Goal: Information Seeking & Learning: Check status

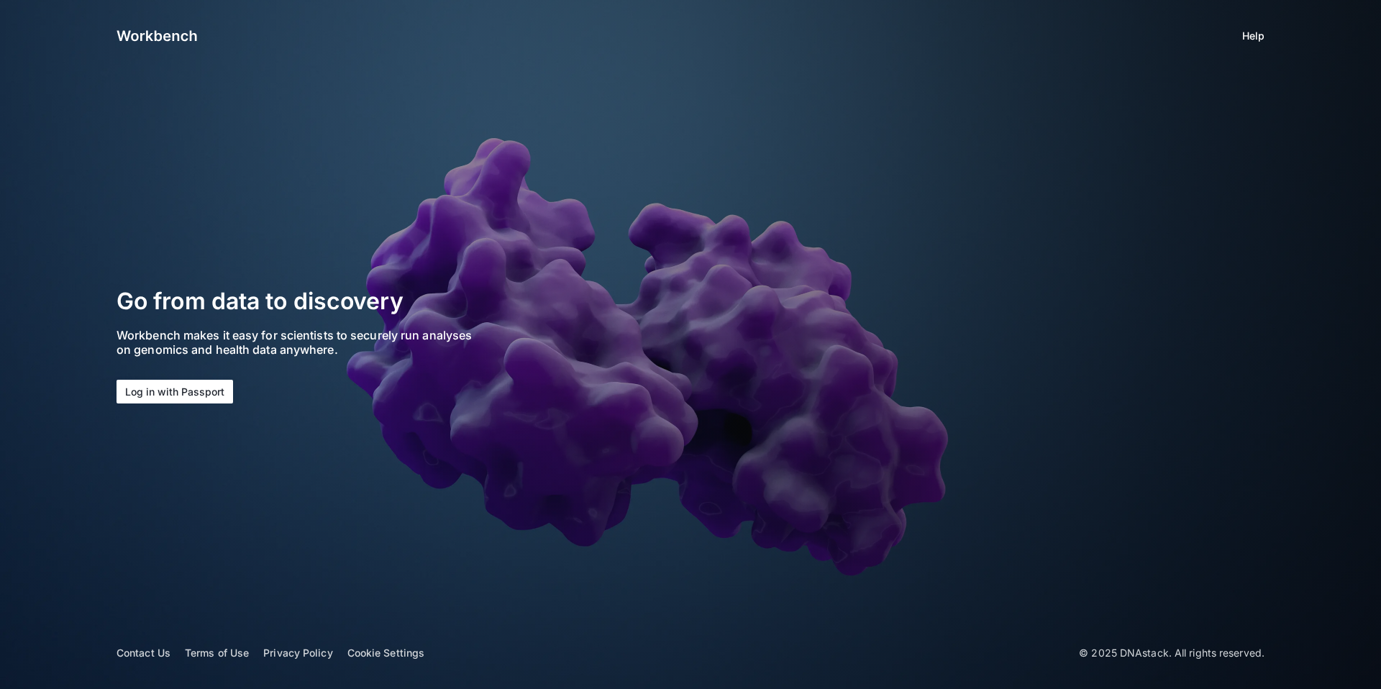
click at [145, 383] on button "Log in with Passport" at bounding box center [175, 392] width 117 height 24
click at [145, 387] on button "Log in with Passport" at bounding box center [175, 392] width 117 height 24
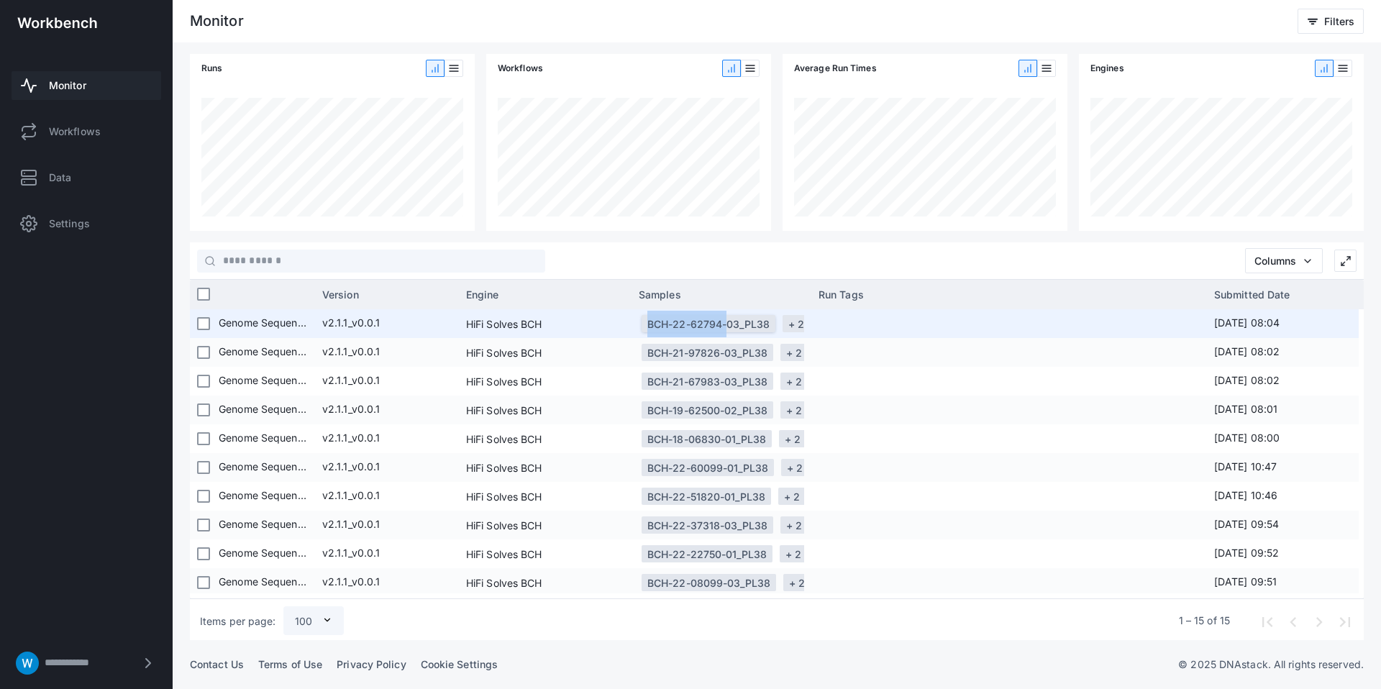
drag, startPoint x: 630, startPoint y: 324, endPoint x: 719, endPoint y: 322, distance: 88.5
click at [719, 322] on div "d88ec359-4312-4c46-a467-e8f534779275 Succeeded 14 hours ago 9 hours 26 minutes …" at bounding box center [502, 323] width 1928 height 29
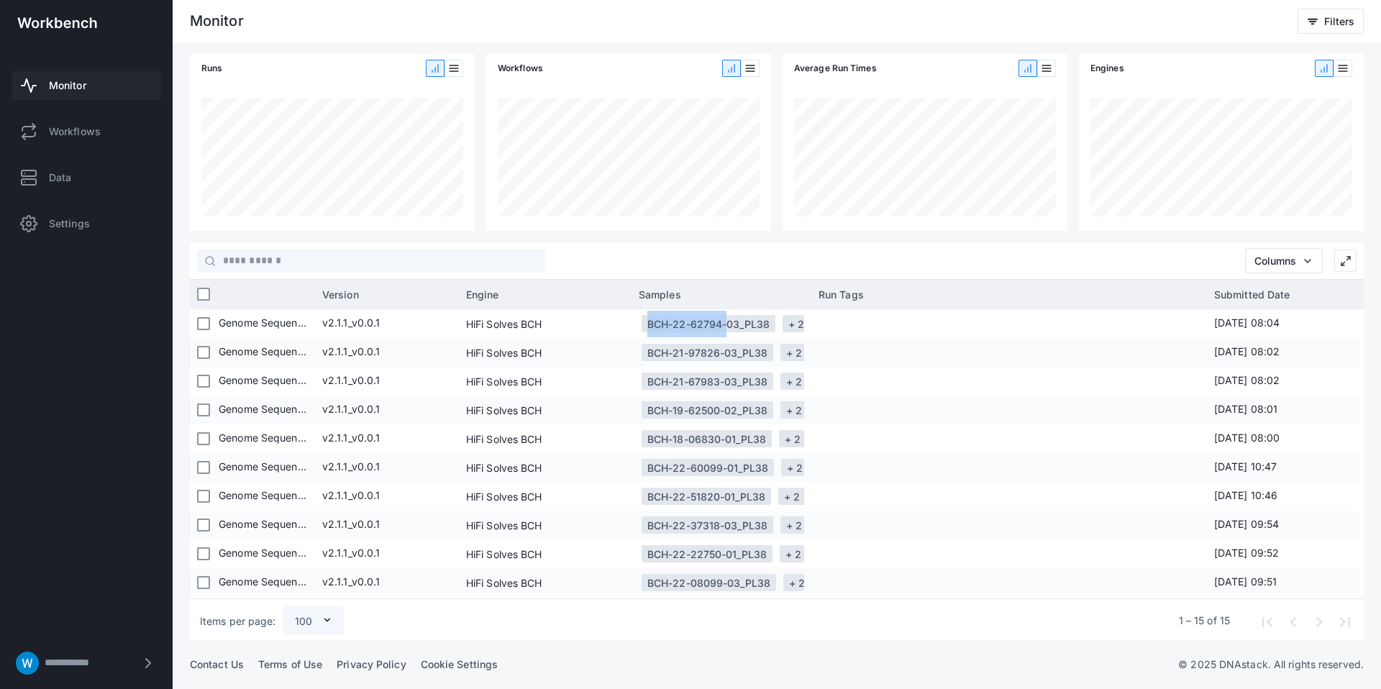
copy div "BCH-22-62794"
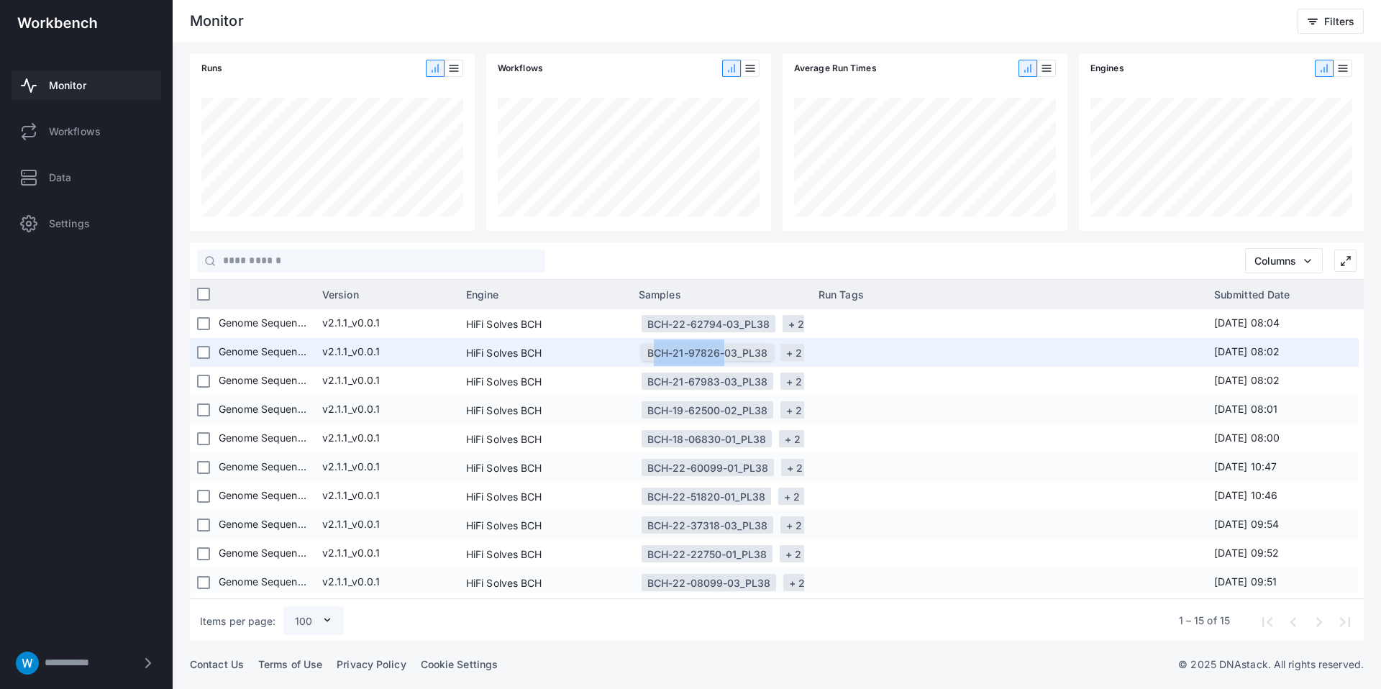
drag, startPoint x: 648, startPoint y: 352, endPoint x: 721, endPoint y: 355, distance: 72.7
click at [721, 355] on div "BCH-21-97826-03_PL38" at bounding box center [707, 352] width 120 height 27
copy div "BCH-21-97826"
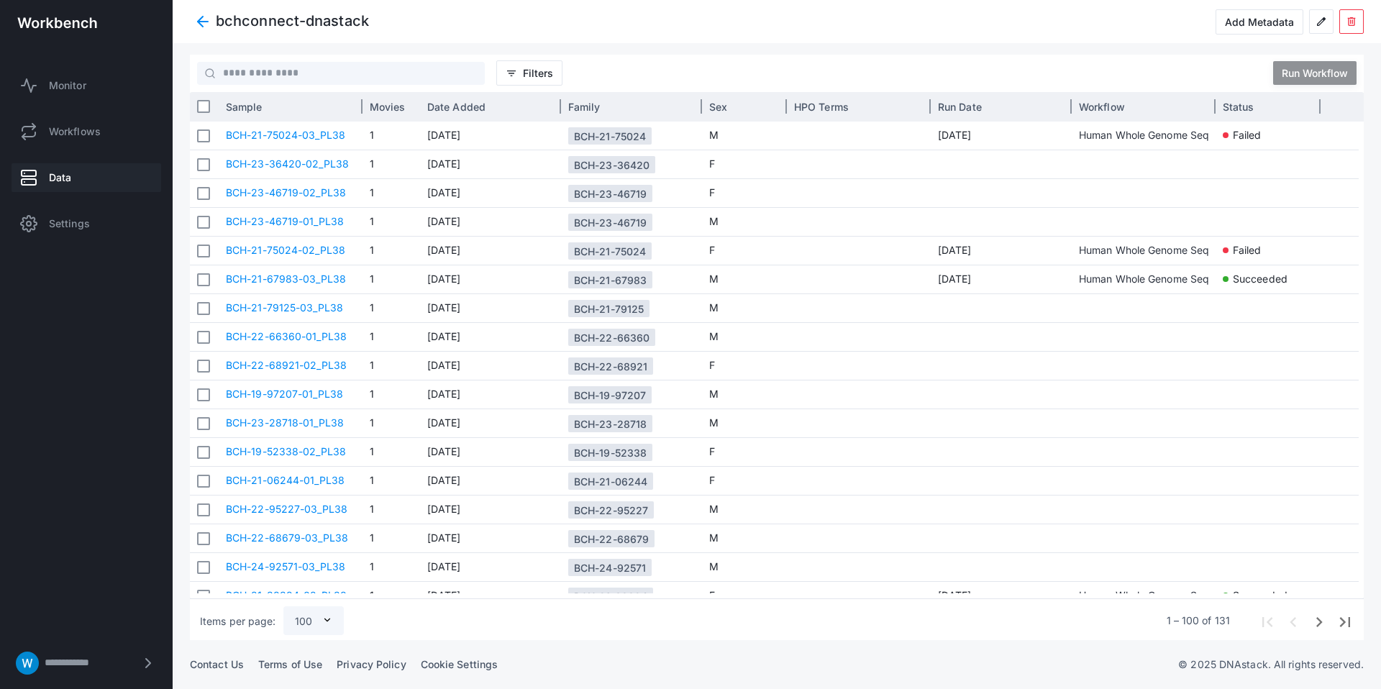
click at [1251, 112] on span "Status" at bounding box center [1239, 107] width 32 height 12
click at [541, 68] on span "Filters" at bounding box center [538, 73] width 30 height 12
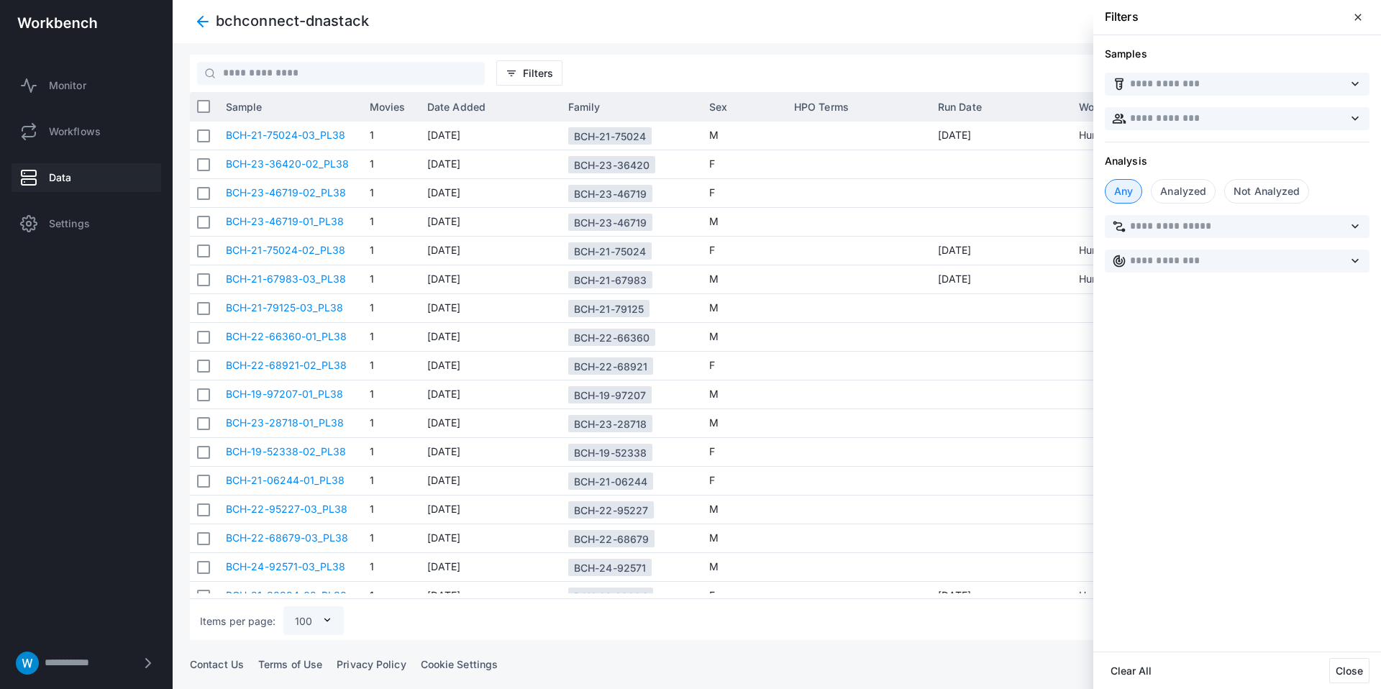
click at [1166, 201] on div "Analyzed" at bounding box center [1183, 191] width 65 height 24
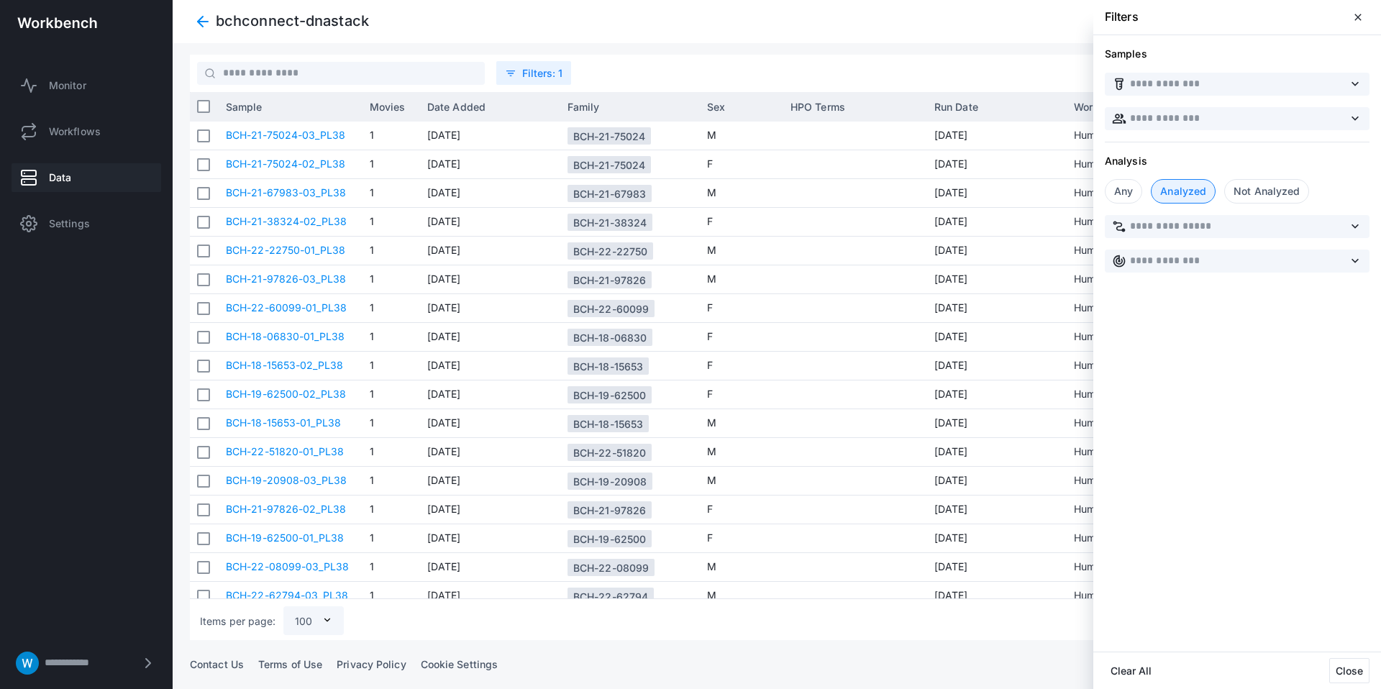
click at [987, 21] on div at bounding box center [777, 344] width 1208 height 689
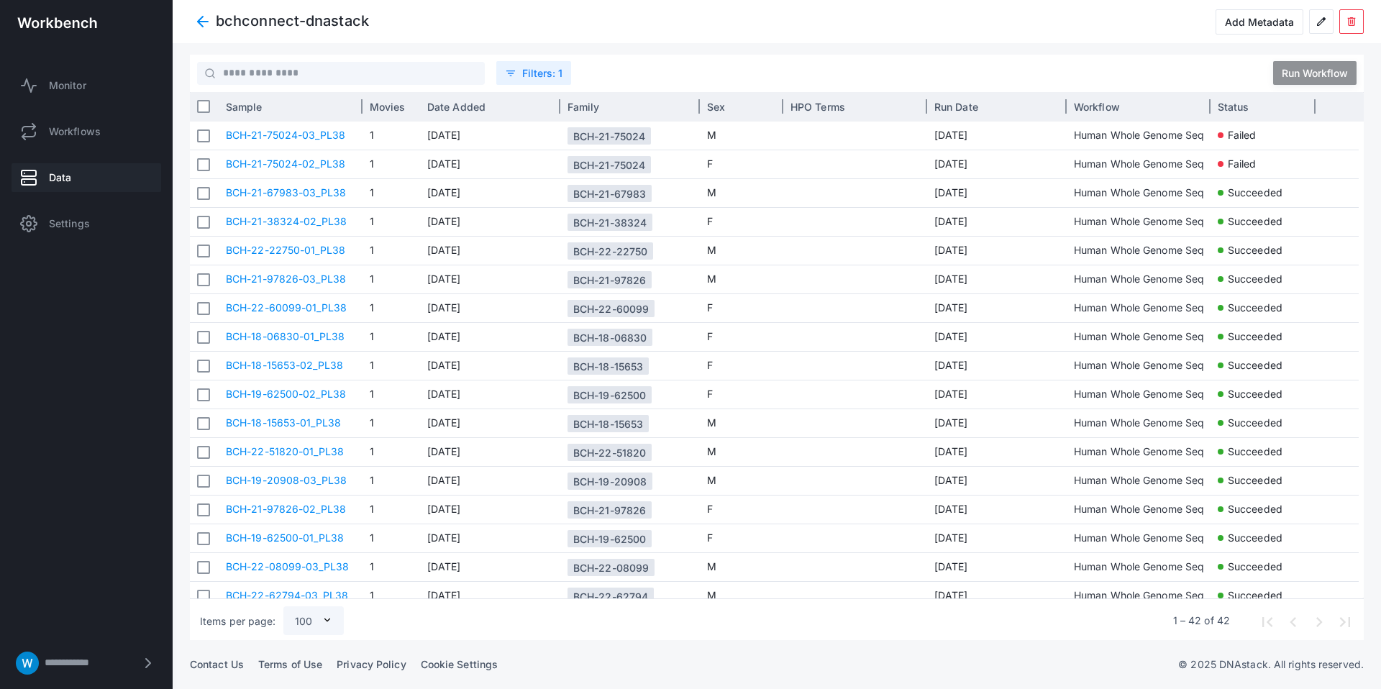
click at [307, 114] on div "Sample" at bounding box center [290, 107] width 129 height 22
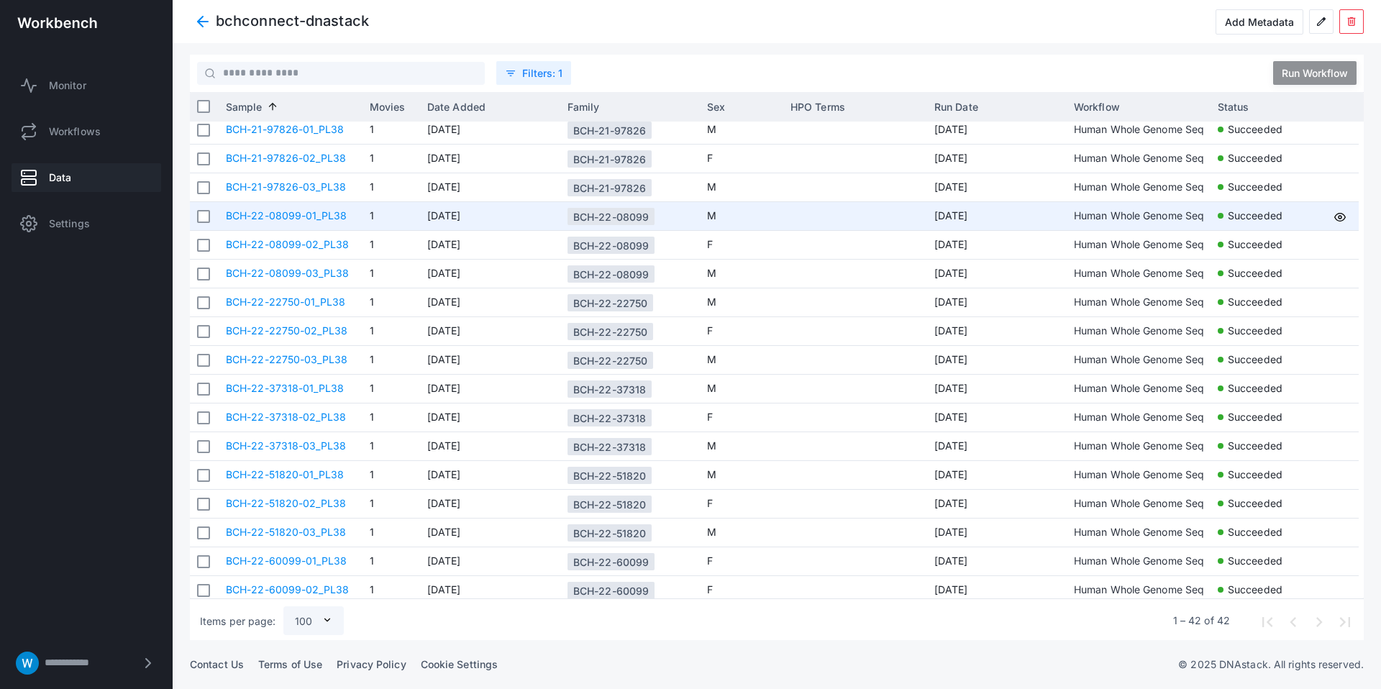
scroll to position [540, 0]
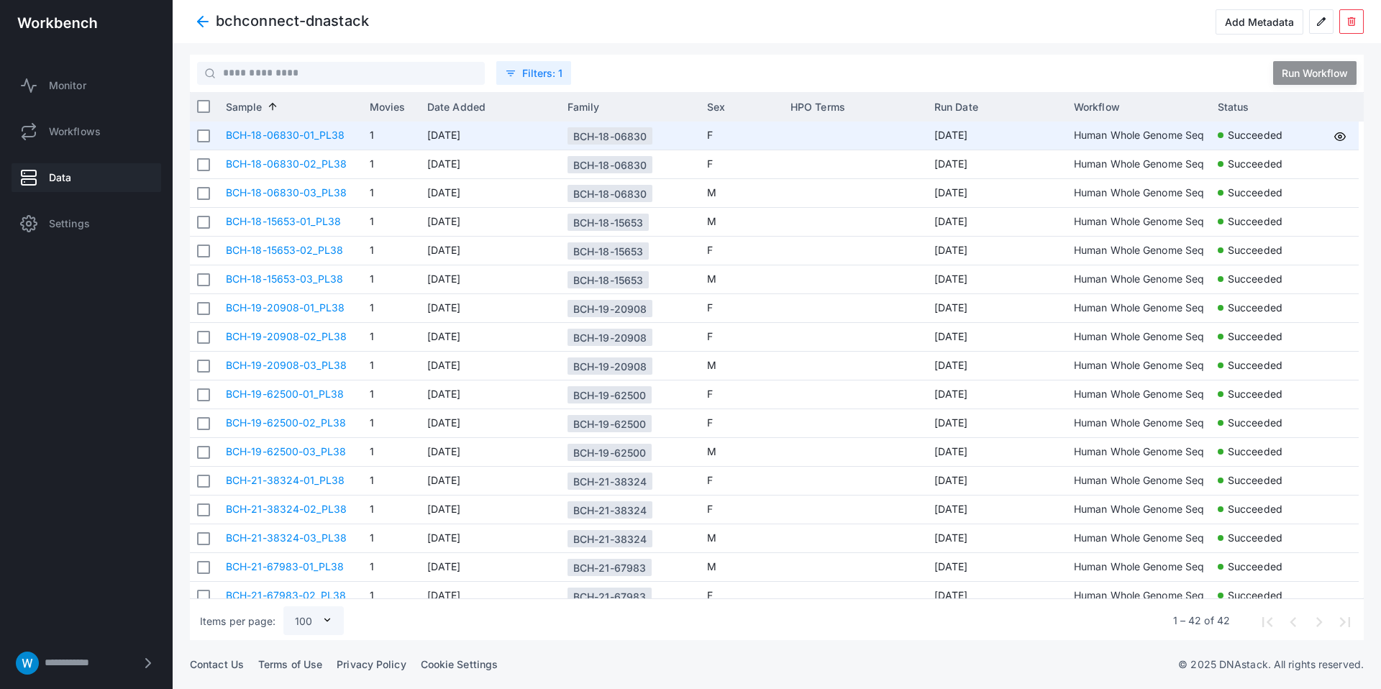
drag, startPoint x: 559, startPoint y: 136, endPoint x: 683, endPoint y: 141, distance: 123.8
click at [683, 141] on div "BCH-18-06830-01_PL38 1 [DATE] BCH-18-06830 F [DATE] Human Whole Genome Sequenci…" at bounding box center [789, 136] width 1140 height 29
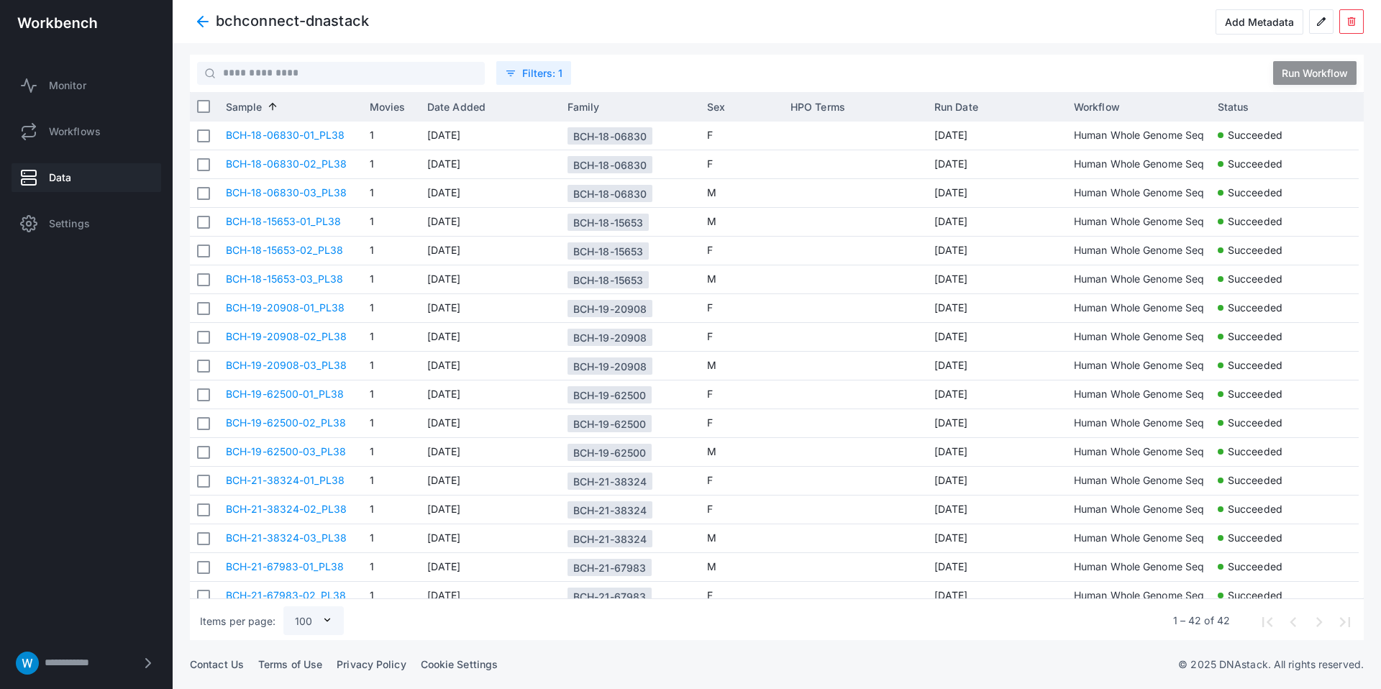
copy div "BCH-18-06830"
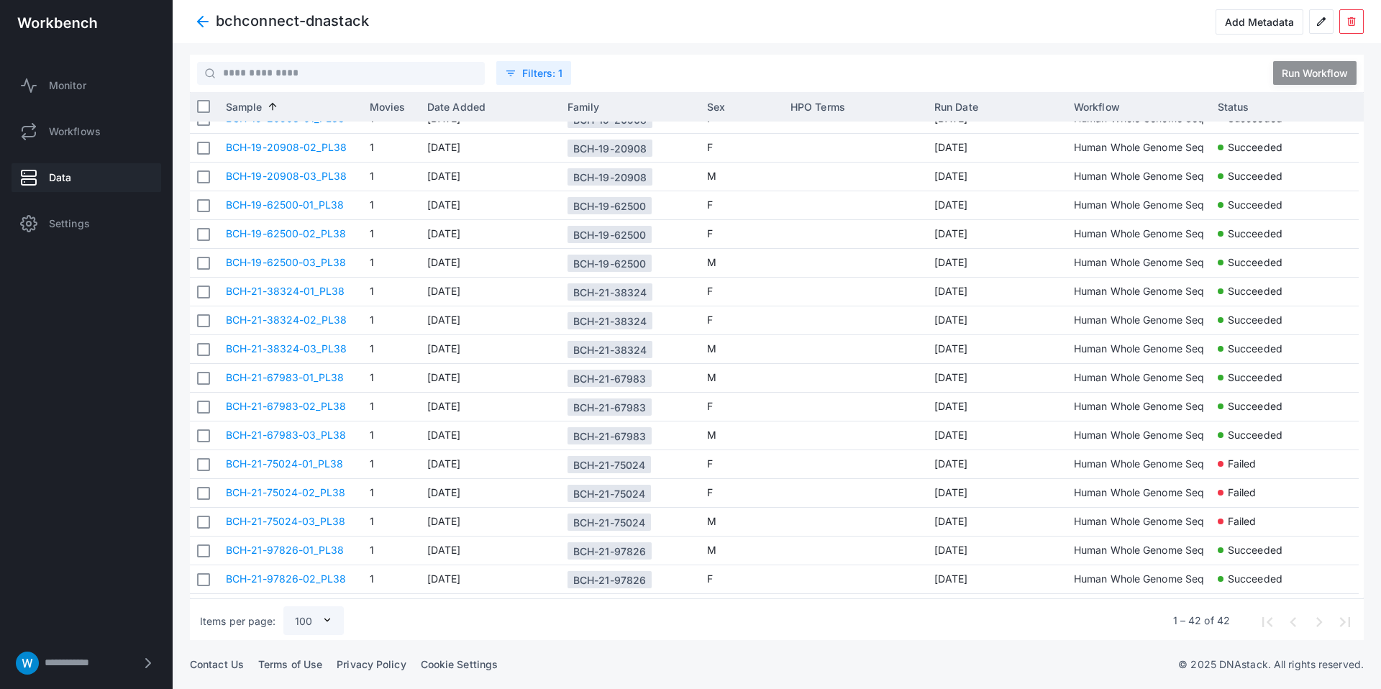
scroll to position [124, 0]
